Goal: Task Accomplishment & Management: Use online tool/utility

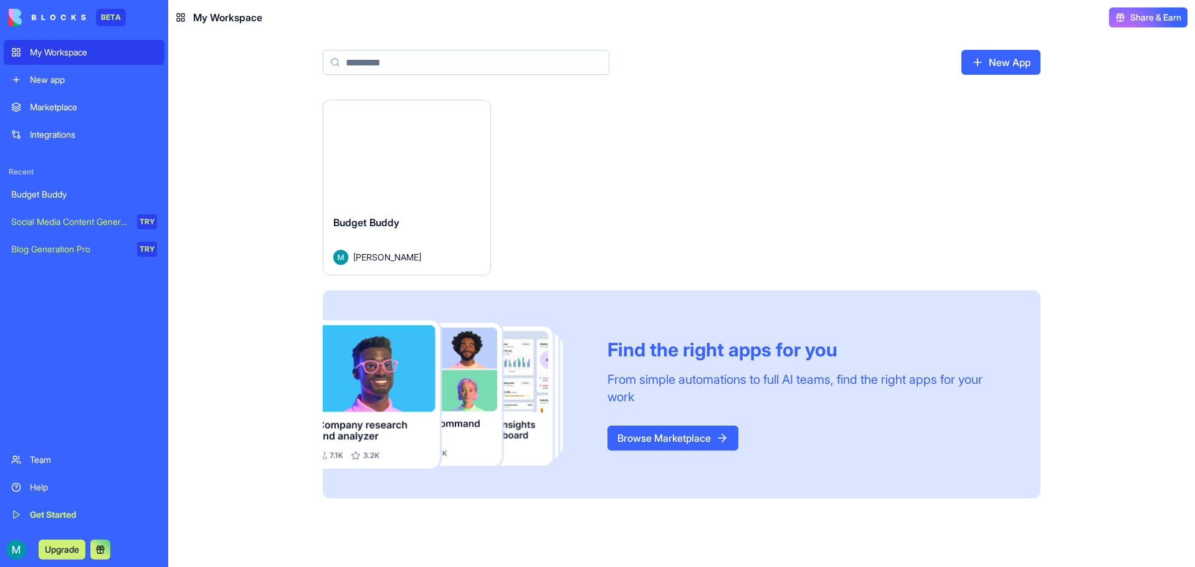
click at [420, 180] on div "Launch" at bounding box center [406, 152] width 167 height 105
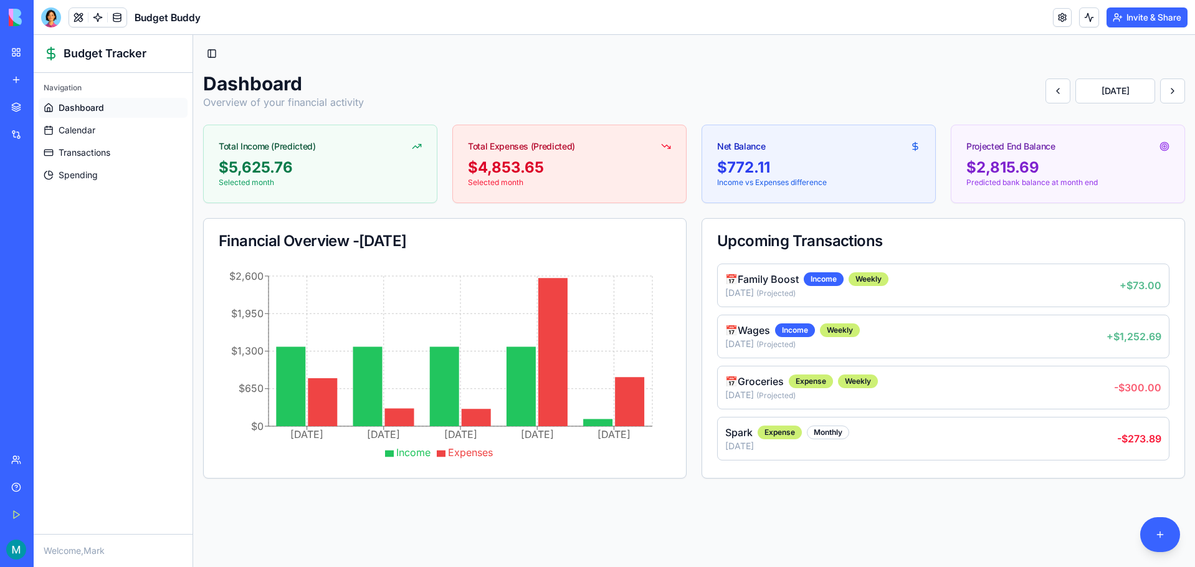
click at [85, 109] on span "Dashboard" at bounding box center [81, 108] width 45 height 12
click at [89, 102] on span "Dashboard" at bounding box center [81, 108] width 45 height 12
click at [69, 128] on span "Calendar" at bounding box center [77, 130] width 37 height 12
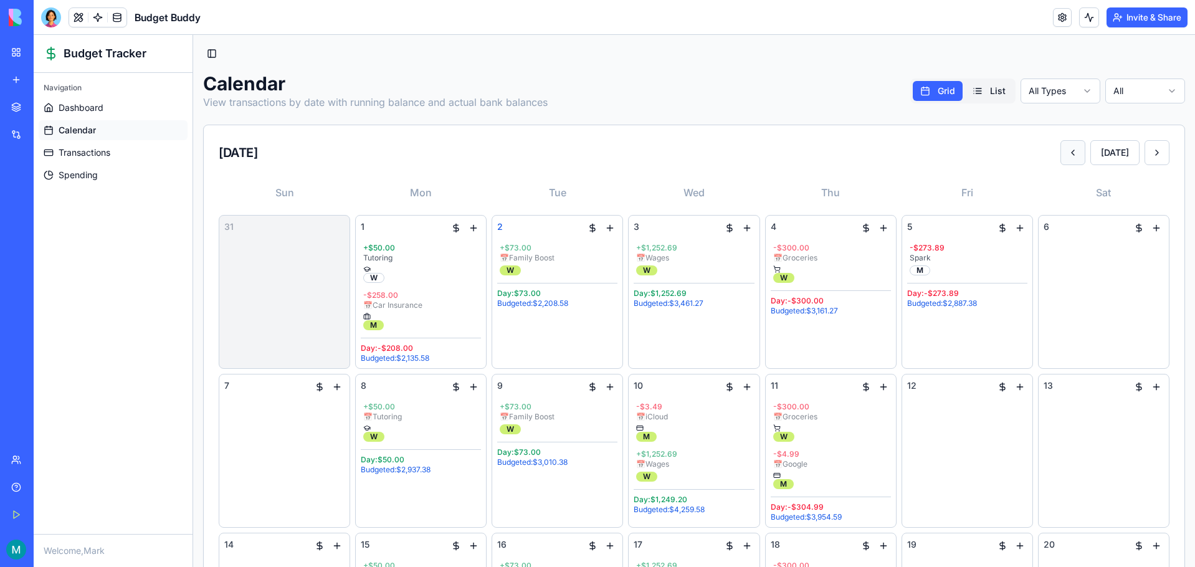
click at [1062, 149] on button at bounding box center [1072, 152] width 25 height 25
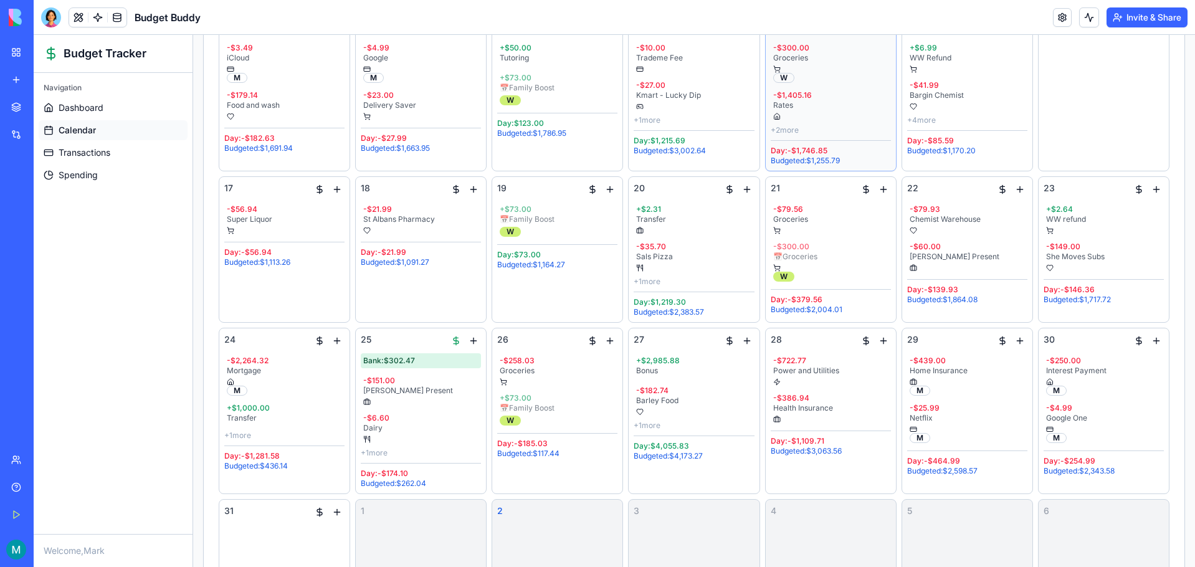
scroll to position [533, 0]
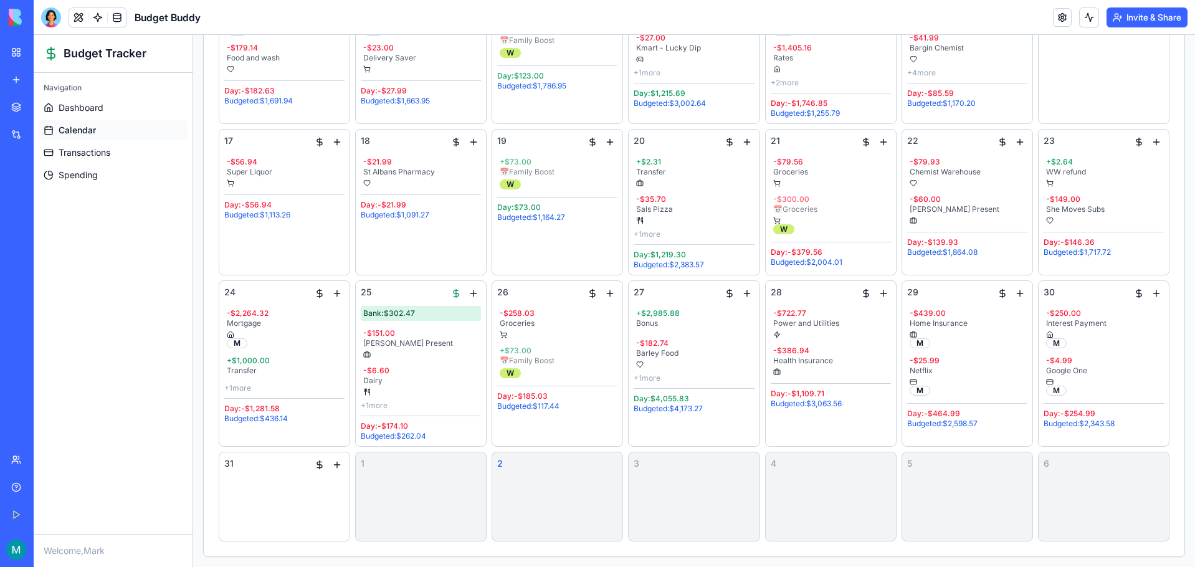
click at [424, 473] on div "1" at bounding box center [421, 496] width 120 height 78
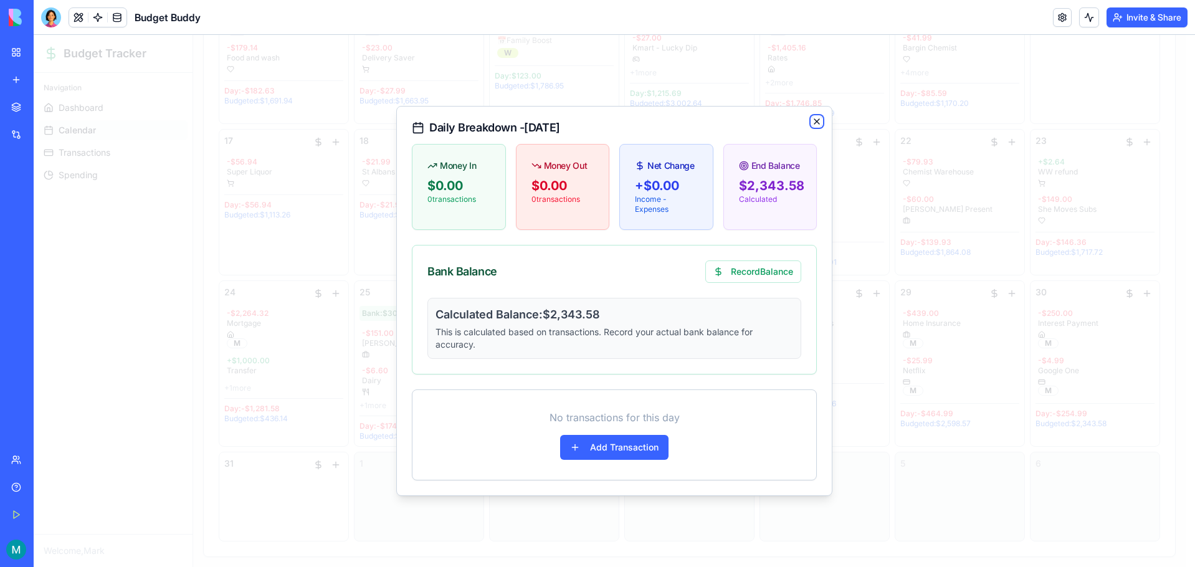
click at [821, 119] on icon "button" at bounding box center [817, 121] width 10 height 10
